Goal: Task Accomplishment & Management: Manage account settings

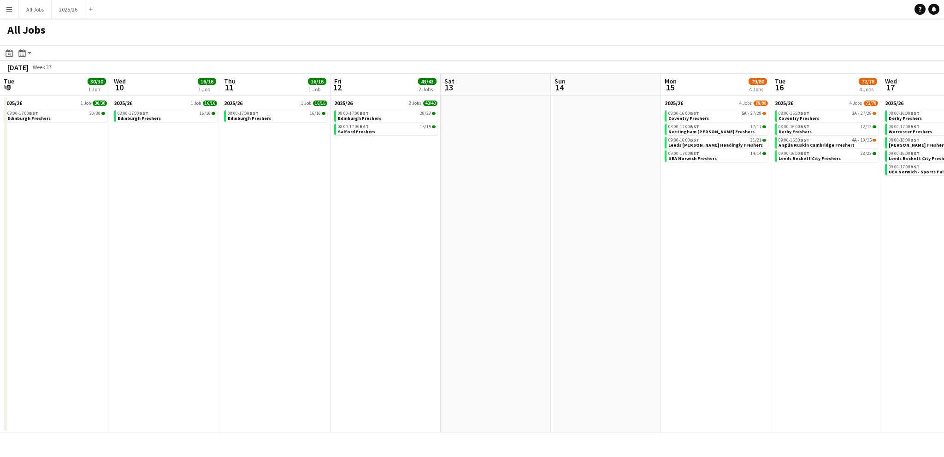
scroll to position [0, 350]
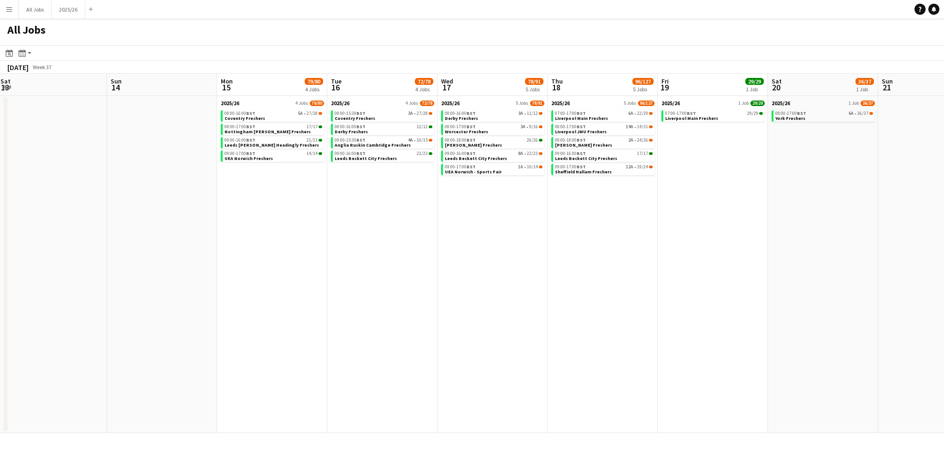
drag, startPoint x: 236, startPoint y: 219, endPoint x: 184, endPoint y: 289, distance: 87.3
click at [142, 296] on app-calendar-viewport "Wed 10 16/16 1 Job Thu 11 16/16 1 Job Fri 12 43/43 2 Jobs Sat 13 Sun 14 Mon 15 …" at bounding box center [472, 253] width 944 height 359
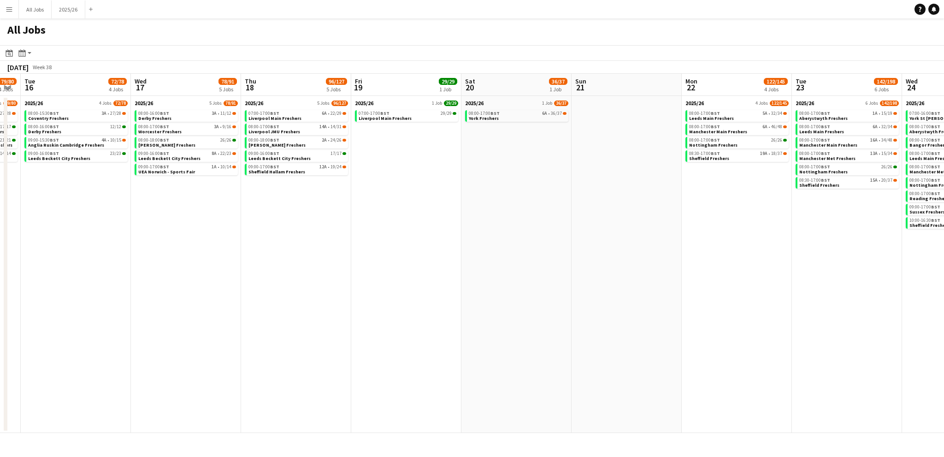
drag, startPoint x: 734, startPoint y: 299, endPoint x: 119, endPoint y: 302, distance: 614.5
click at [119, 302] on app-calendar-viewport "Sat 13 Sun 14 Mon 15 79/80 4 Jobs Tue 16 72/78 4 Jobs Wed 17 78/91 5 Jobs Thu 1…" at bounding box center [472, 253] width 944 height 359
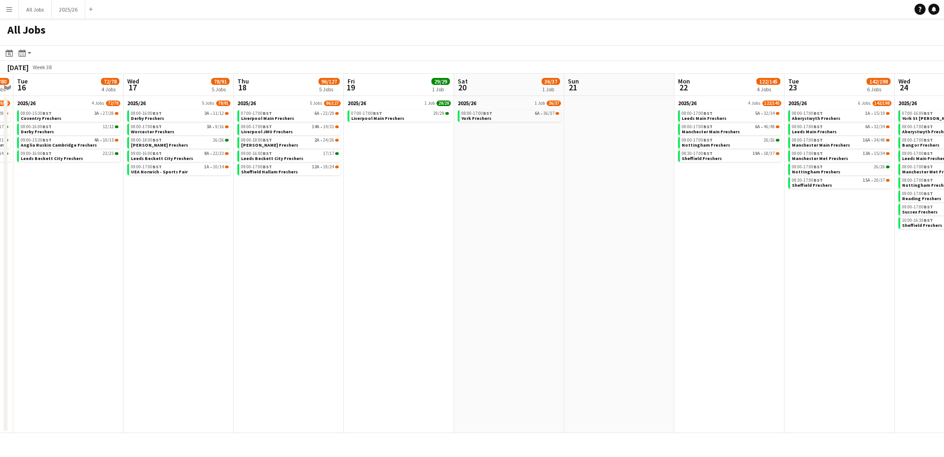
click at [177, 281] on app-all-jobs "All Jobs Date picker [DATE] [DATE] [DATE] M [DATE] T [DATE] W [DATE] T [DATE] F…" at bounding box center [472, 225] width 944 height 414
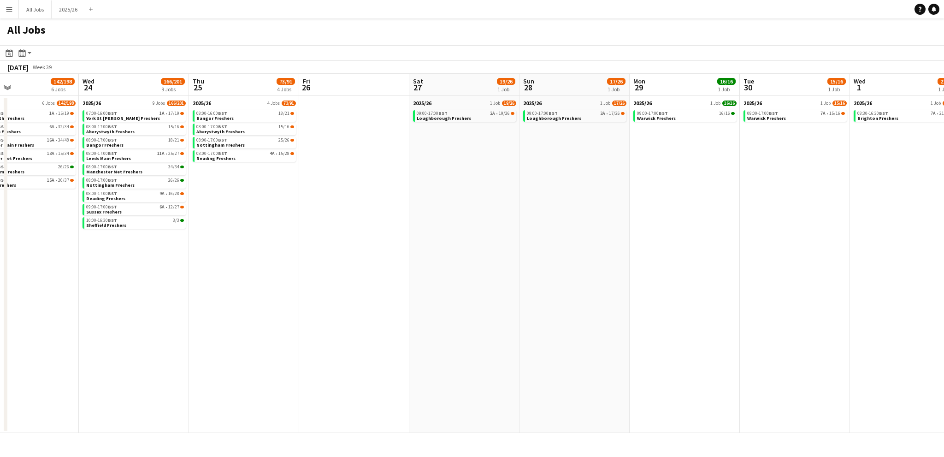
drag, startPoint x: 571, startPoint y: 265, endPoint x: 195, endPoint y: 257, distance: 375.3
click at [84, 261] on app-calendar-viewport "Sun 21 Mon 22 122/145 4 Jobs Tue 23 142/198 6 Jobs Wed 24 166/201 9 Jobs Thu 25…" at bounding box center [472, 253] width 944 height 359
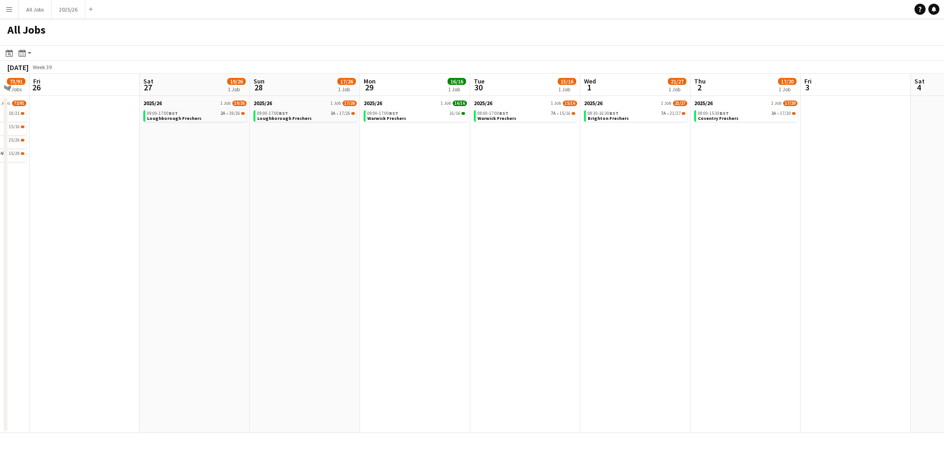
drag, startPoint x: 526, startPoint y: 250, endPoint x: 304, endPoint y: 253, distance: 221.7
click at [304, 253] on app-calendar-viewport "Tue 23 142/198 6 Jobs Wed 24 166/201 9 Jobs Thu 25 73/91 4 Jobs Fri 26 Sat 27 1…" at bounding box center [472, 253] width 944 height 359
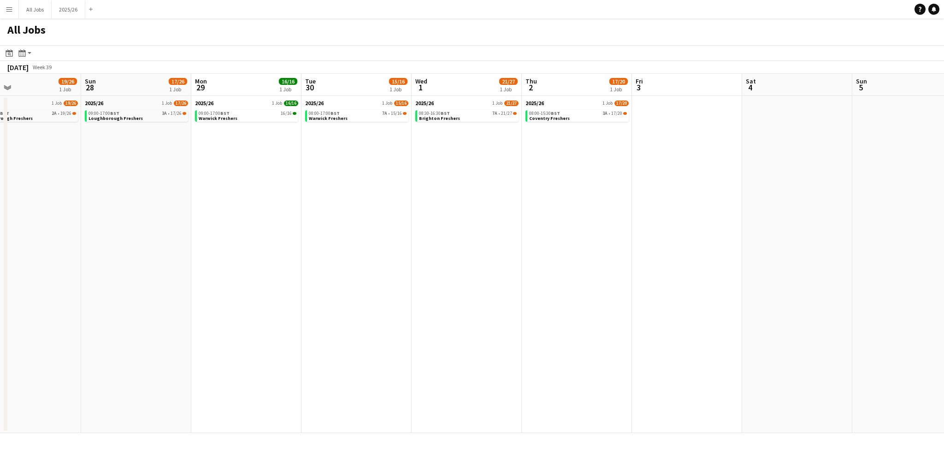
drag, startPoint x: 584, startPoint y: 241, endPoint x: 801, endPoint y: 227, distance: 217.6
click at [801, 227] on app-calendar-viewport "Thu 25 73/91 4 Jobs Fri 26 Sat 27 19/26 1 Job Sun 28 17/26 1 Job Mon 29 16/16 1…" at bounding box center [472, 253] width 944 height 359
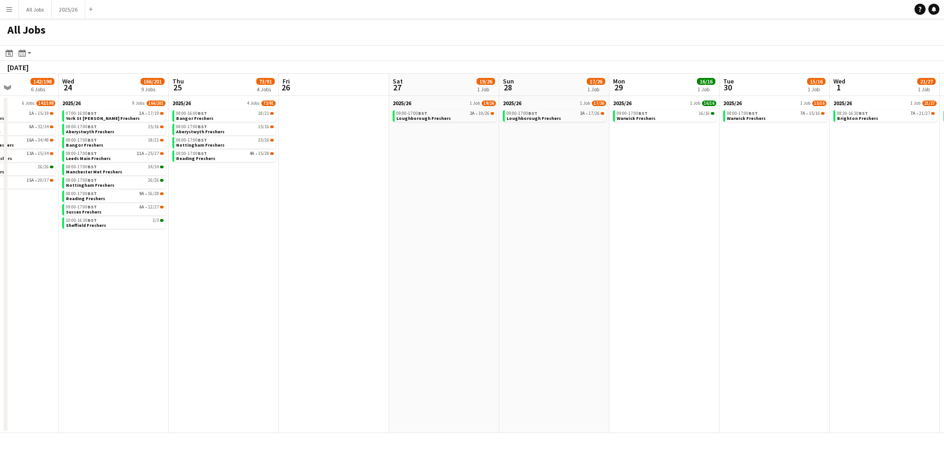
drag, startPoint x: 284, startPoint y: 250, endPoint x: 613, endPoint y: 224, distance: 330.1
click at [613, 224] on app-calendar-viewport "Mon 22 122/145 4 Jobs Tue 23 142/198 6 Jobs Wed 24 166/201 9 Jobs Thu 25 73/91 …" at bounding box center [472, 253] width 944 height 359
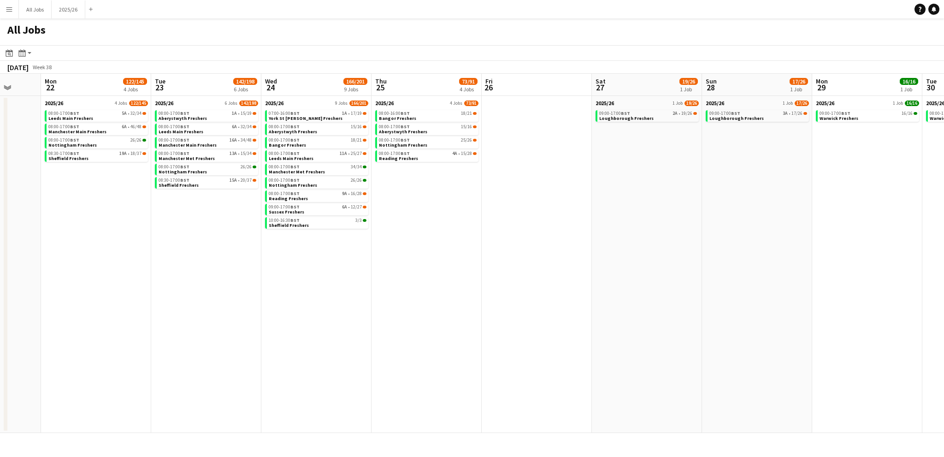
drag, startPoint x: 229, startPoint y: 241, endPoint x: 562, endPoint y: 220, distance: 333.5
click at [579, 221] on app-calendar-viewport "Fri 19 29/29 1 Job Sat 20 36/37 1 Job Sun 21 Mon 22 122/145 4 Jobs Tue 23 142/1…" at bounding box center [472, 253] width 944 height 359
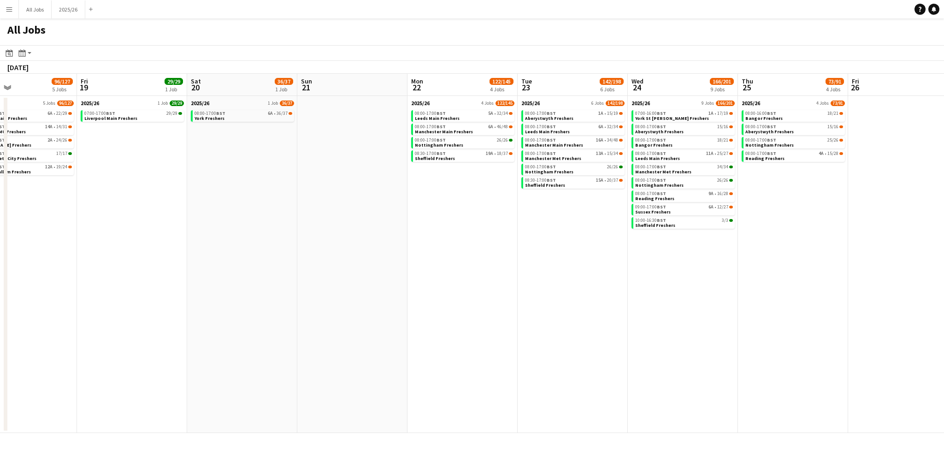
drag, startPoint x: 115, startPoint y: 228, endPoint x: 443, endPoint y: 214, distance: 328.5
click at [470, 215] on app-calendar-viewport "Tue 16 72/78 4 Jobs Wed 17 78/91 5 Jobs Thu 18 96/127 5 Jobs Fri 19 29/29 1 Job…" at bounding box center [472, 253] width 944 height 359
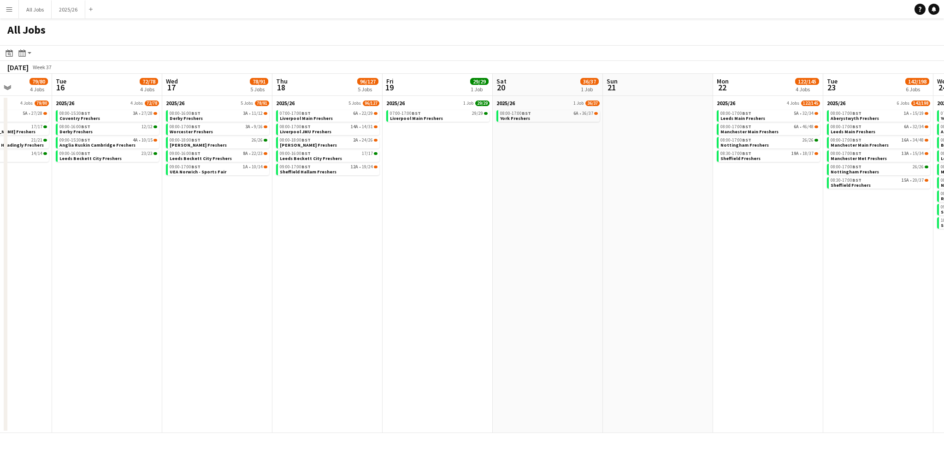
drag, startPoint x: 129, startPoint y: 230, endPoint x: 382, endPoint y: 217, distance: 253.9
click at [382, 217] on app-calendar-viewport "Sat 13 Sun 14 Mon 15 79/80 4 Jobs Tue 16 72/78 4 Jobs Wed 17 78/91 5 Jobs Thu 1…" at bounding box center [472, 253] width 944 height 359
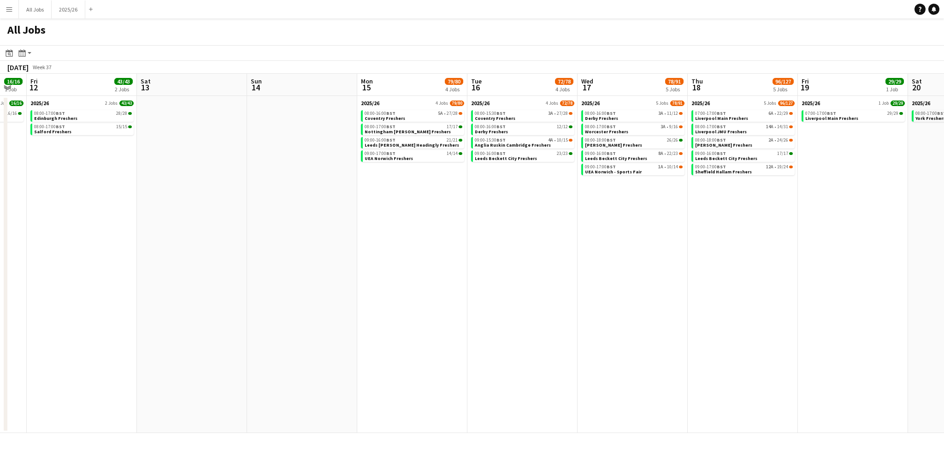
scroll to position [0, 186]
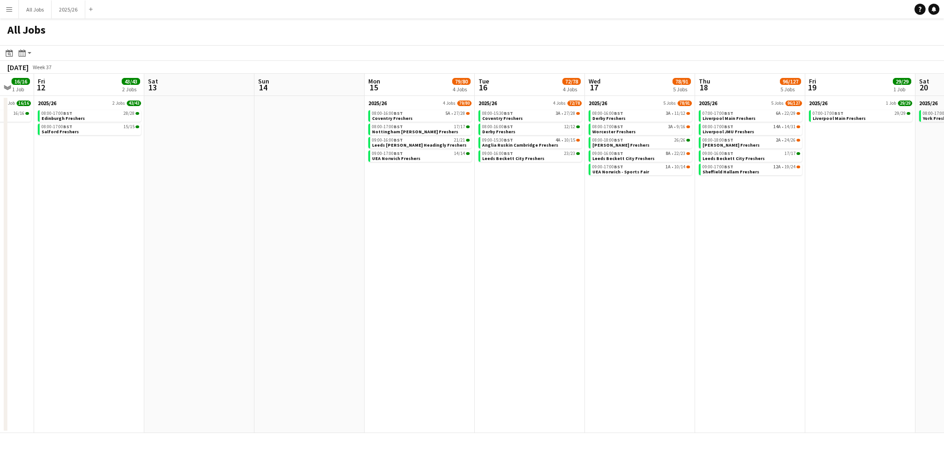
drag, startPoint x: 216, startPoint y: 227, endPoint x: 313, endPoint y: 141, distance: 130.0
click at [308, 223] on app-calendar-viewport "Wed 10 16/16 1 Job Thu 11 16/16 1 Job Fri 12 43/43 2 Jobs Sat 13 Sun 14 Mon 15 …" at bounding box center [472, 253] width 944 height 359
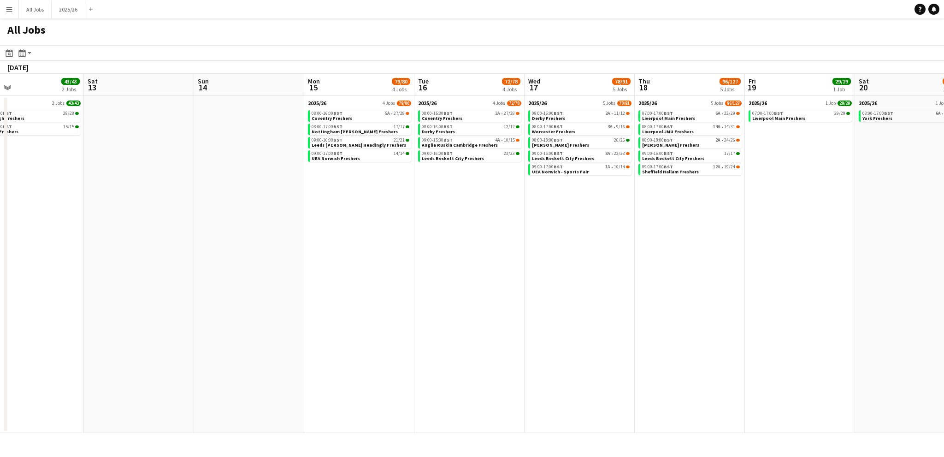
drag, startPoint x: 249, startPoint y: 205, endPoint x: 665, endPoint y: 177, distance: 416.3
click at [665, 177] on app-calendar-viewport "Wed 10 16/16 1 Job Thu 11 16/16 1 Job Fri 12 43/43 2 Jobs Sat 13 Sun 14 Mon 15 …" at bounding box center [472, 253] width 944 height 359
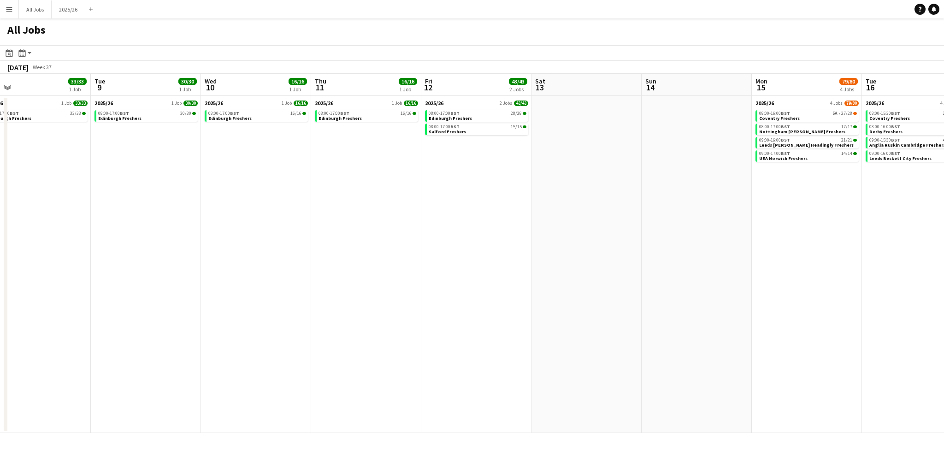
drag, startPoint x: 657, startPoint y: 204, endPoint x: 290, endPoint y: 237, distance: 368.4
click at [290, 257] on app-calendar-viewport "Sat 6 Sun 7 Mon 8 33/33 1 Job Tue 9 30/30 1 Job Wed 10 16/16 1 Job Thu 11 16/16…" at bounding box center [472, 253] width 944 height 359
